Goal: Information Seeking & Learning: Learn about a topic

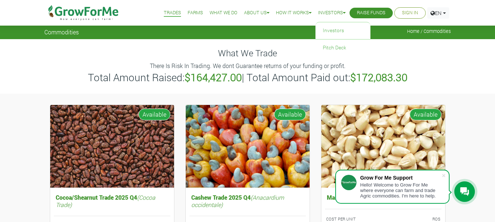
click at [338, 11] on link "Investors" at bounding box center [331, 13] width 27 height 8
click at [329, 32] on link "Investors" at bounding box center [342, 30] width 55 height 17
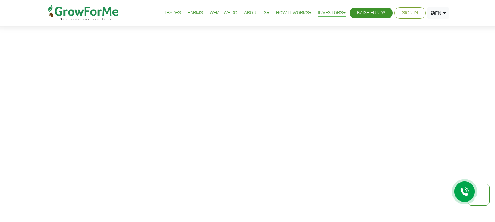
scroll to position [368, 0]
